Goal: Entertainment & Leisure: Consume media (video, audio)

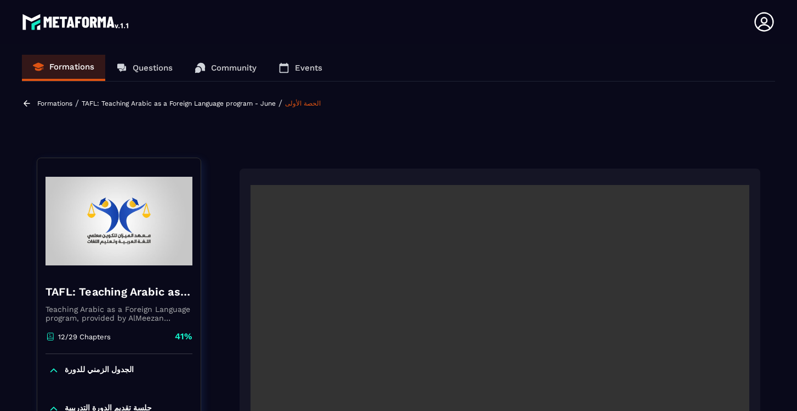
scroll to position [904, 0]
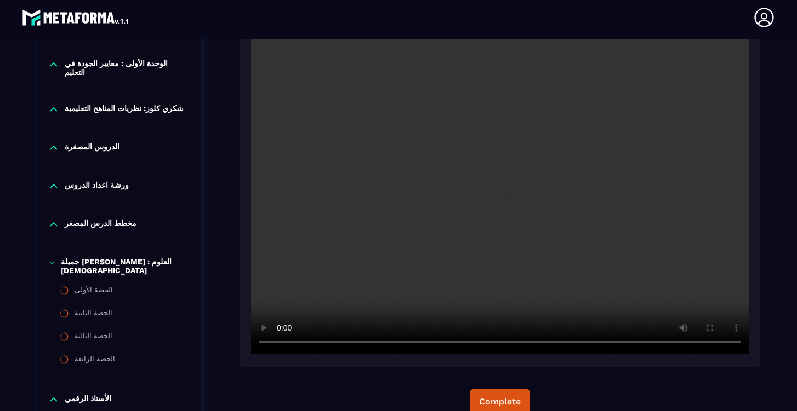
click at [280, 342] on video at bounding box center [499, 188] width 499 height 333
click at [280, 343] on video at bounding box center [499, 188] width 499 height 333
click at [277, 347] on video at bounding box center [499, 188] width 499 height 333
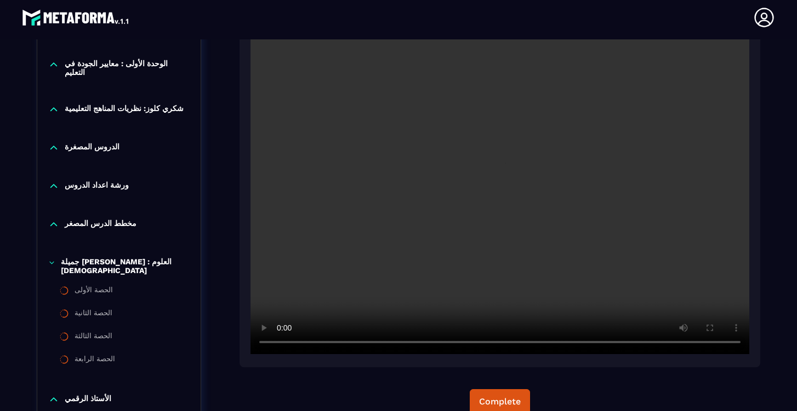
click at [279, 346] on video at bounding box center [499, 188] width 499 height 333
click at [452, 345] on video at bounding box center [499, 188] width 499 height 333
click at [281, 343] on video at bounding box center [499, 188] width 499 height 333
click at [282, 342] on video at bounding box center [499, 188] width 499 height 333
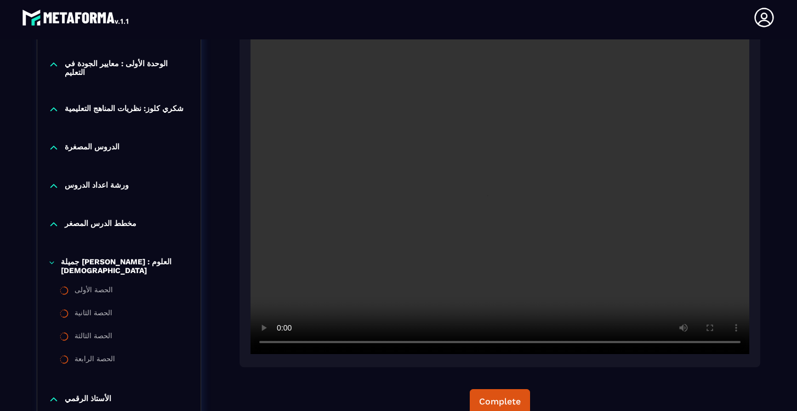
click at [282, 344] on video at bounding box center [499, 188] width 499 height 333
click at [448, 344] on video at bounding box center [499, 188] width 499 height 333
click at [281, 344] on video at bounding box center [499, 188] width 499 height 333
click at [281, 341] on video at bounding box center [499, 188] width 499 height 333
click at [281, 347] on video at bounding box center [499, 188] width 499 height 333
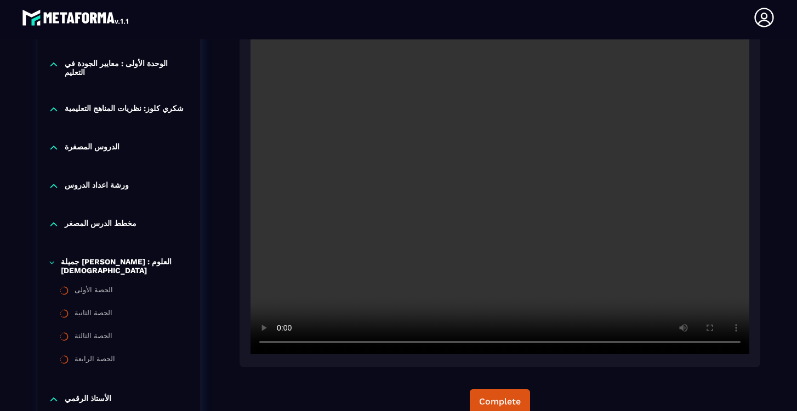
click at [281, 347] on video at bounding box center [499, 188] width 499 height 333
click at [461, 342] on video at bounding box center [499, 188] width 499 height 333
click at [280, 343] on video at bounding box center [499, 188] width 499 height 333
click at [280, 345] on video at bounding box center [499, 188] width 499 height 333
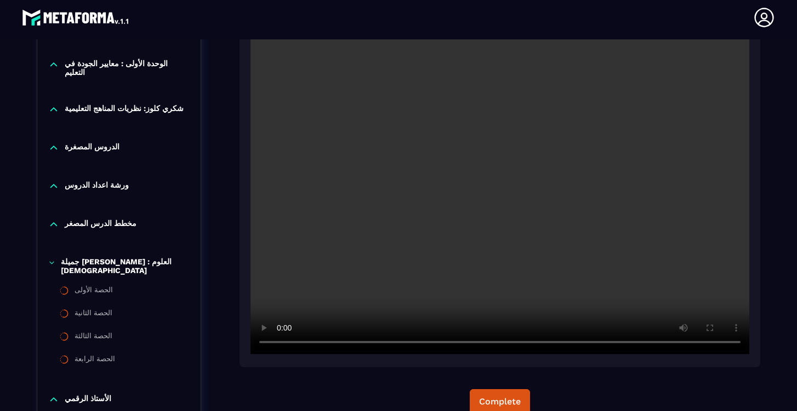
click at [279, 345] on video at bounding box center [499, 188] width 499 height 333
click at [471, 343] on video at bounding box center [499, 188] width 499 height 333
click at [279, 344] on video at bounding box center [499, 188] width 499 height 333
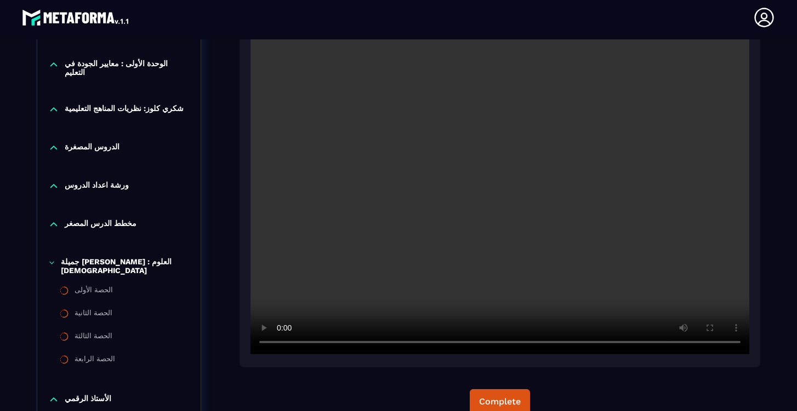
click at [279, 344] on video at bounding box center [499, 188] width 499 height 333
click at [283, 344] on video at bounding box center [499, 188] width 499 height 333
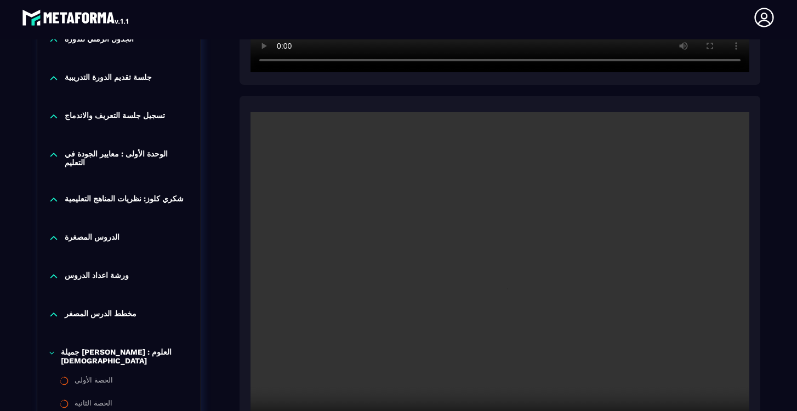
scroll to position [832, 0]
